Goal: Contribute content: Contribute content

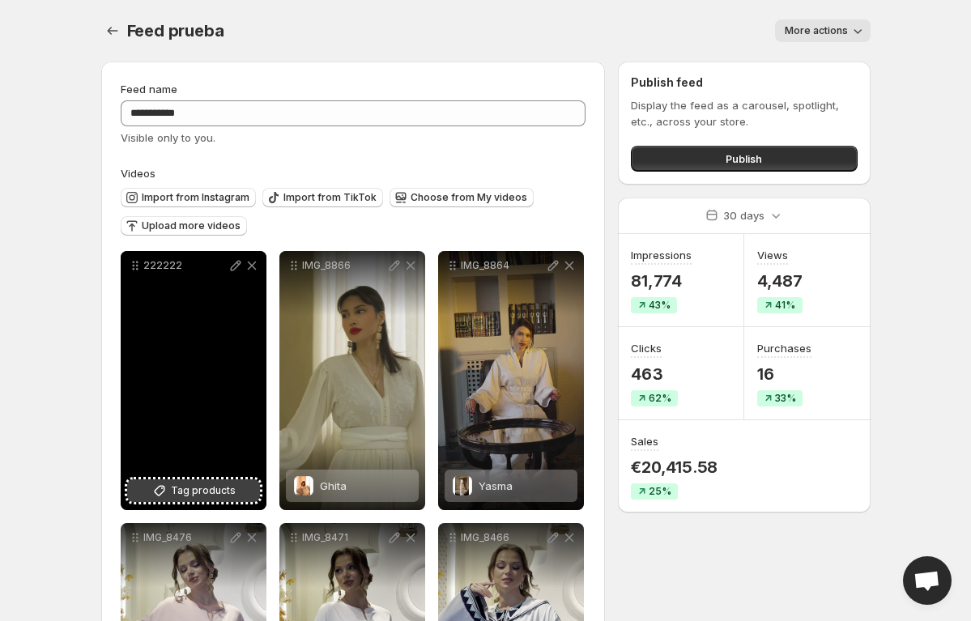
click at [218, 489] on span "Tag products" at bounding box center [203, 491] width 65 height 16
